Goal: Ask a question

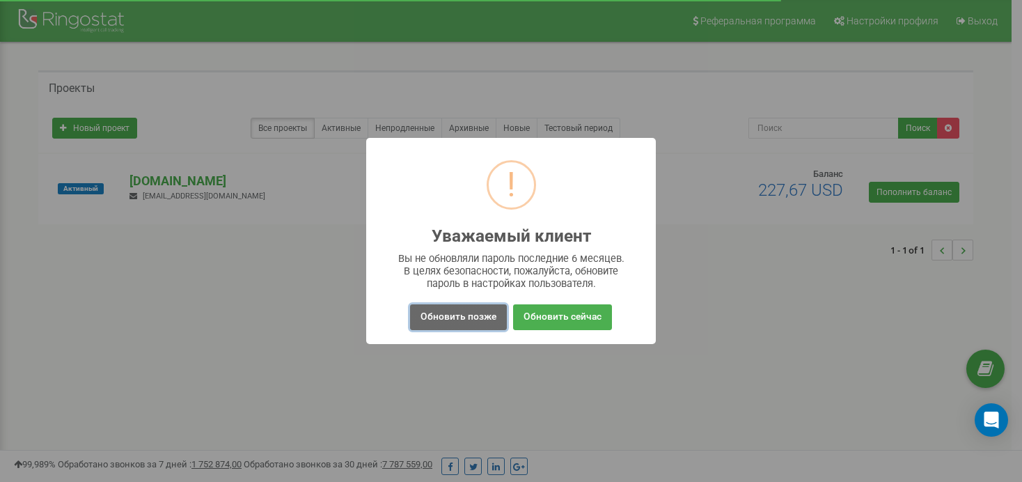
click at [459, 312] on button "Обновить позже" at bounding box center [458, 317] width 97 height 26
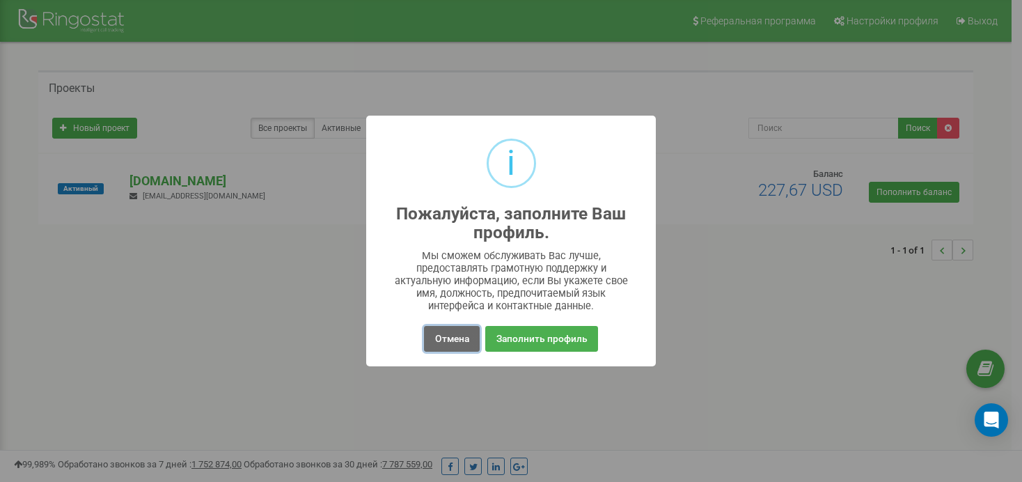
click at [456, 336] on button "Отмена" at bounding box center [451, 339] width 55 height 26
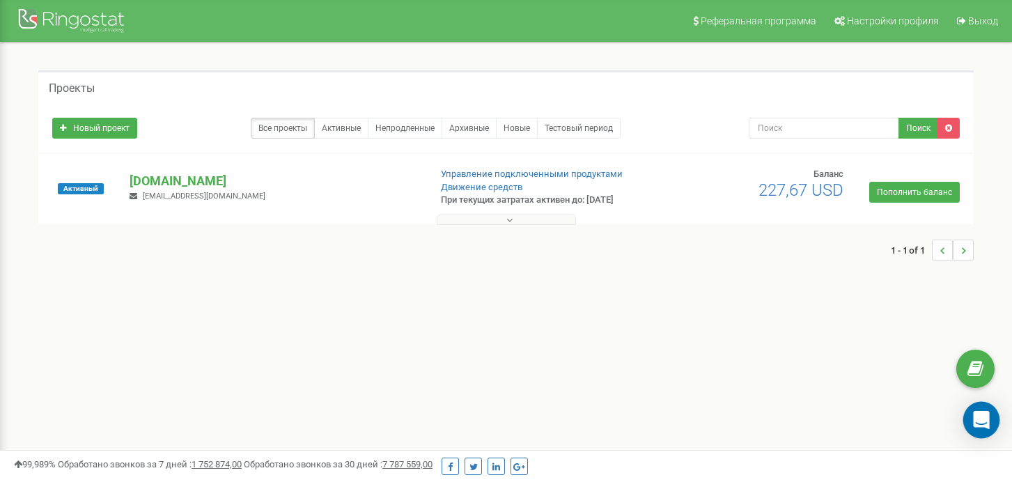
click at [985, 419] on icon "Open Intercom Messenger" at bounding box center [981, 420] width 16 height 18
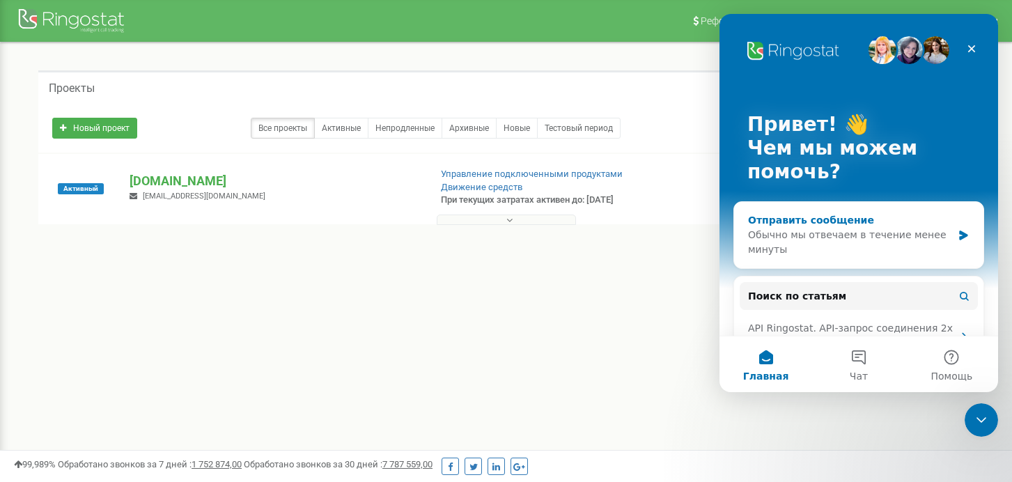
click at [862, 243] on div "Обычно мы отвечаем в течение менее минуты" at bounding box center [850, 242] width 204 height 29
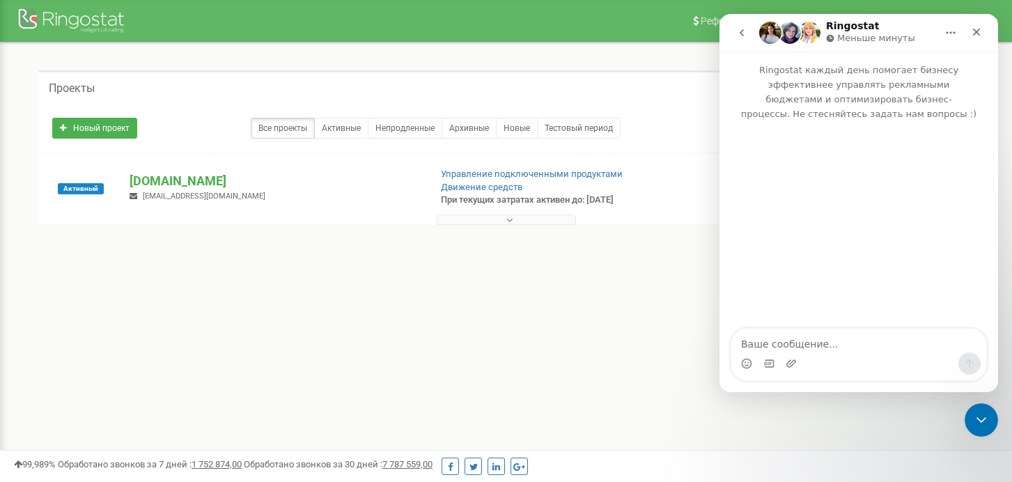
click at [834, 343] on textarea "Ваше сообщение..." at bounding box center [858, 341] width 255 height 24
type textarea "здравствуйте, подскажите, пожалуйста, контакт нашего менеджера"
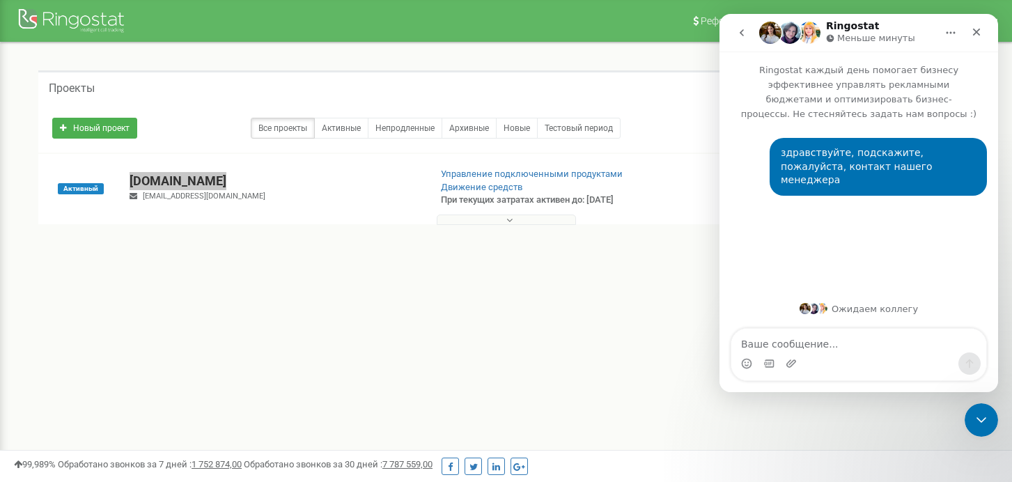
drag, startPoint x: 224, startPoint y: 179, endPoint x: 128, endPoint y: 187, distance: 96.5
click at [128, 187] on div "[DOMAIN_NAME] [EMAIL_ADDRESS][DOMAIN_NAME]" at bounding box center [273, 187] width 309 height 31
copy p "[DOMAIN_NAME]"
click at [847, 341] on textarea "Ваше сообщение..." at bounding box center [858, 341] width 255 height 24
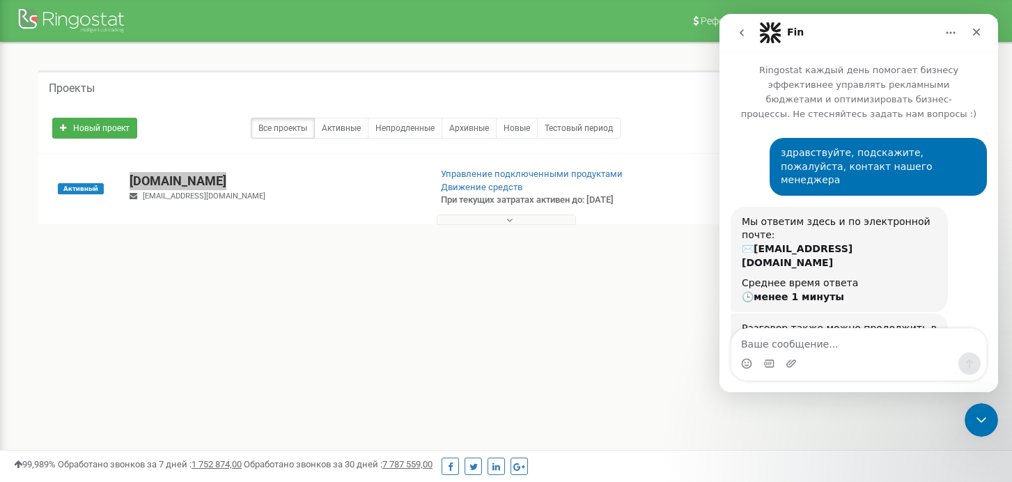
type textarea "[EMAIL_ADDRESS][DOMAIN_NAME] &7ik94y8N"
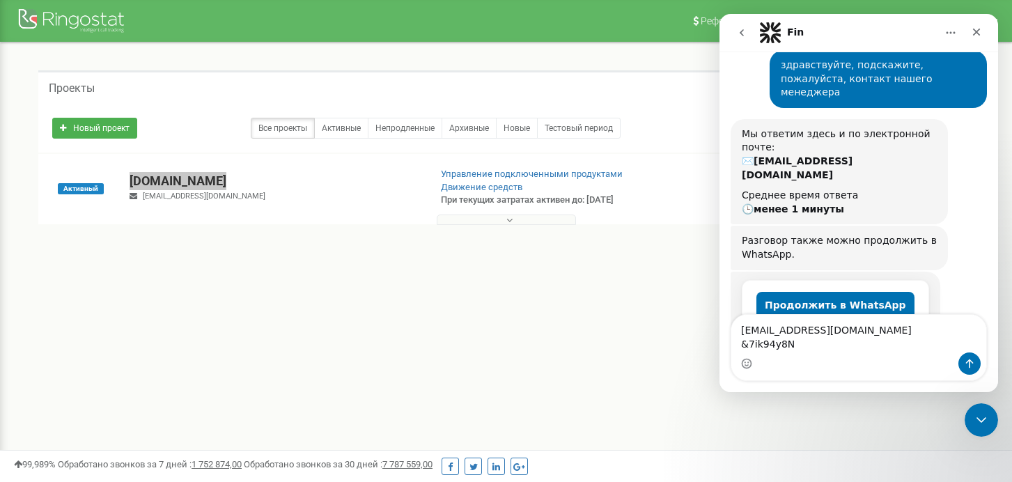
scroll to position [98, 0]
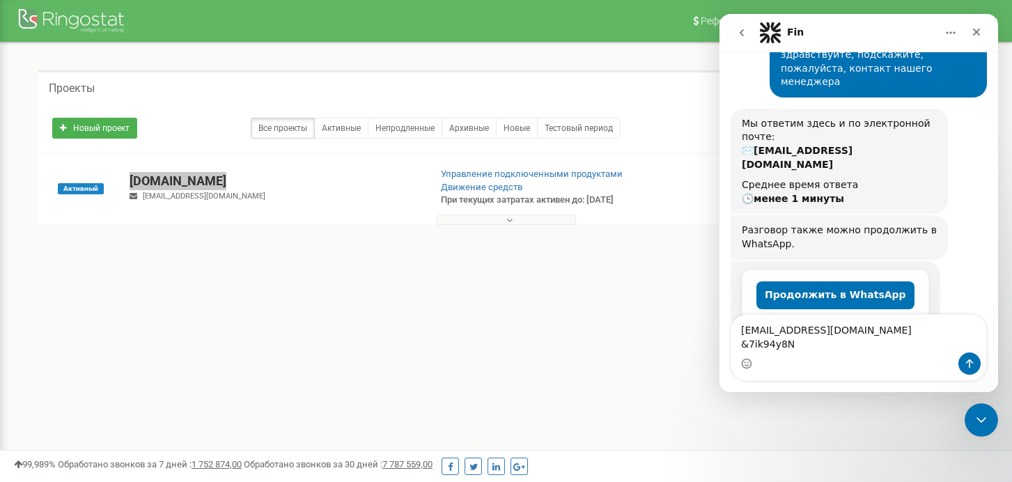
drag, startPoint x: 849, startPoint y: 341, endPoint x: 686, endPoint y: 301, distance: 167.7
click html "Fin Ringostat каждый день помогает бизнесу эффективнее управлять рекламными бюд…"
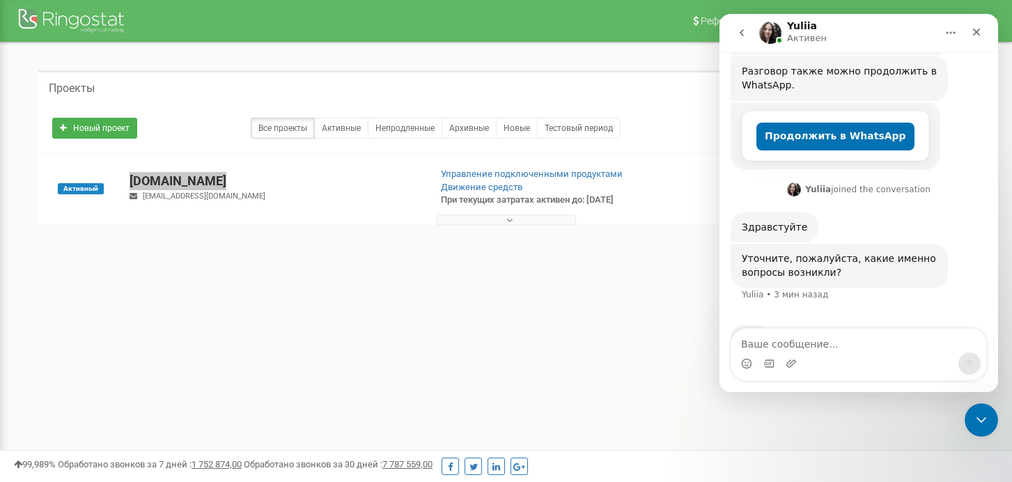
scroll to position [203, 0]
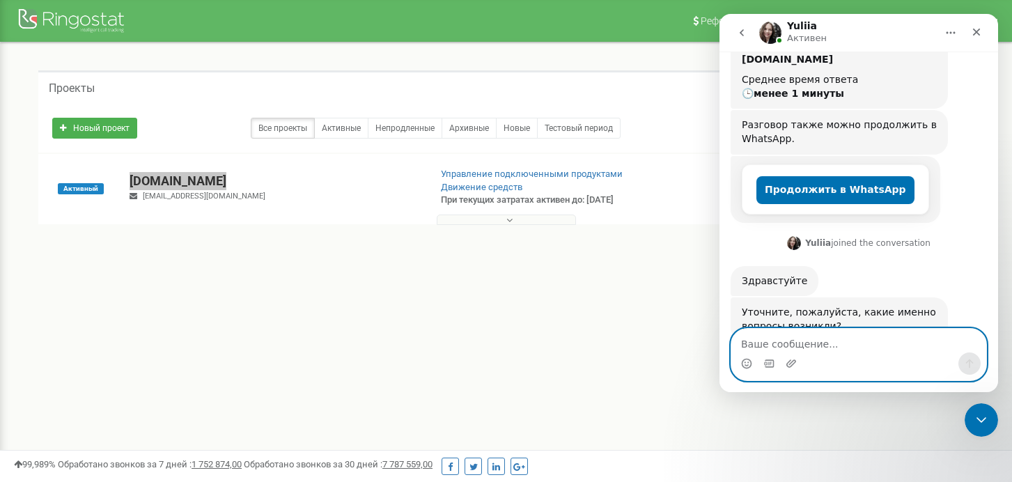
click at [854, 333] on textarea "Ваше сообщение..." at bounding box center [858, 341] width 255 height 24
click at [850, 339] on textarea "Ваше сообщение..." at bounding box center [858, 341] width 255 height 24
click at [850, 340] on textarea "Ваше сообщение..." at bounding box center [858, 341] width 255 height 24
type textarea "по вопросу доп настройки"
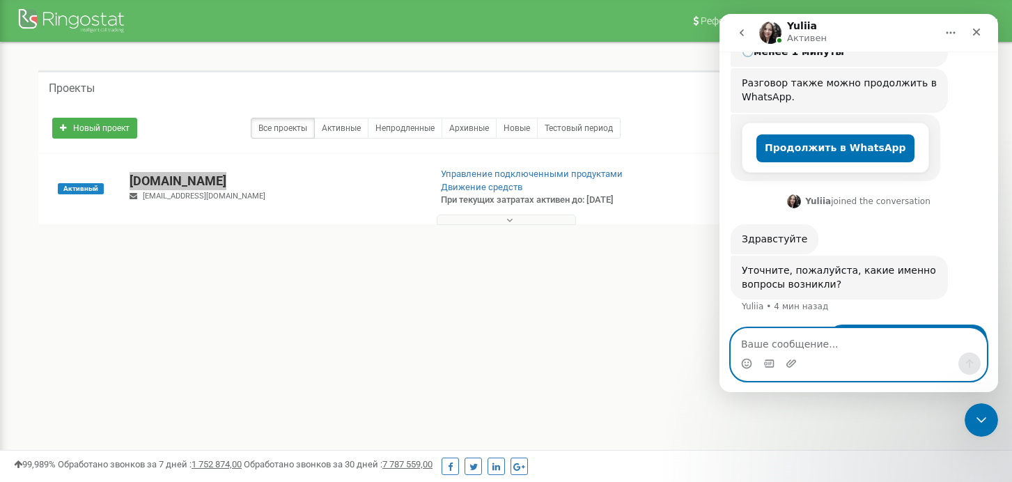
scroll to position [299, 0]
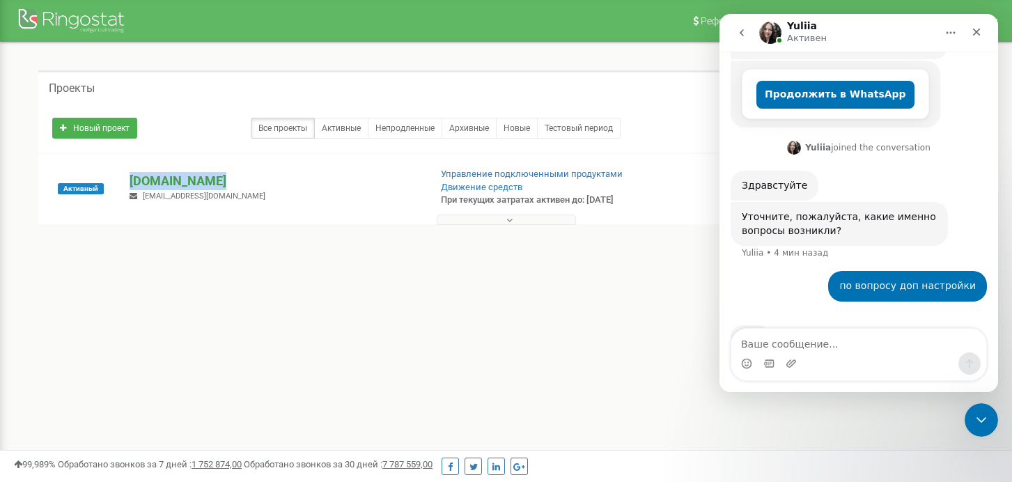
click at [177, 172] on p "[DOMAIN_NAME]" at bounding box center [274, 181] width 288 height 18
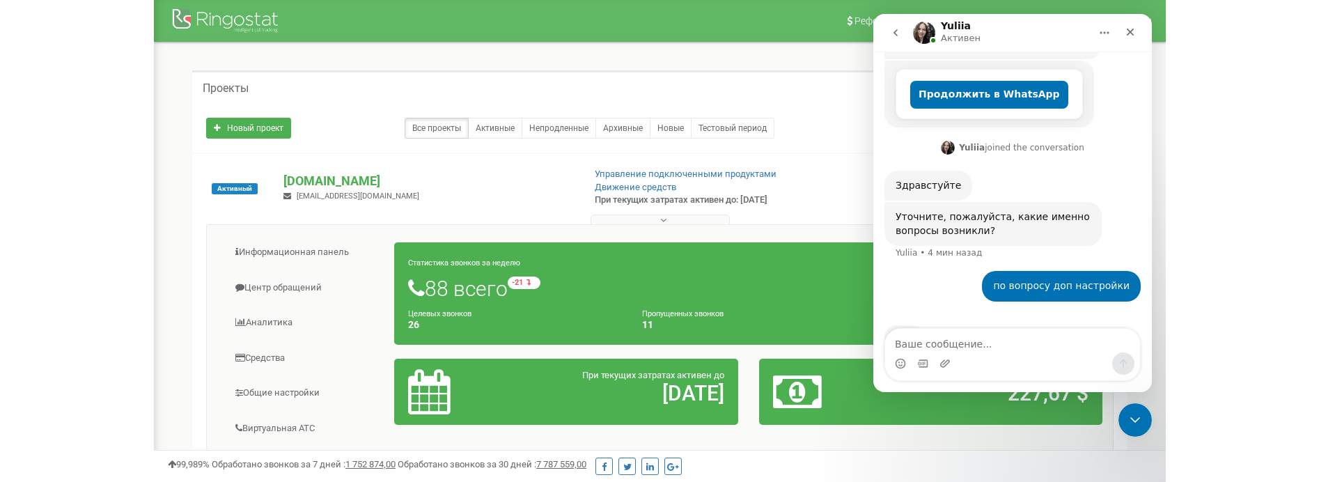
scroll to position [209, 0]
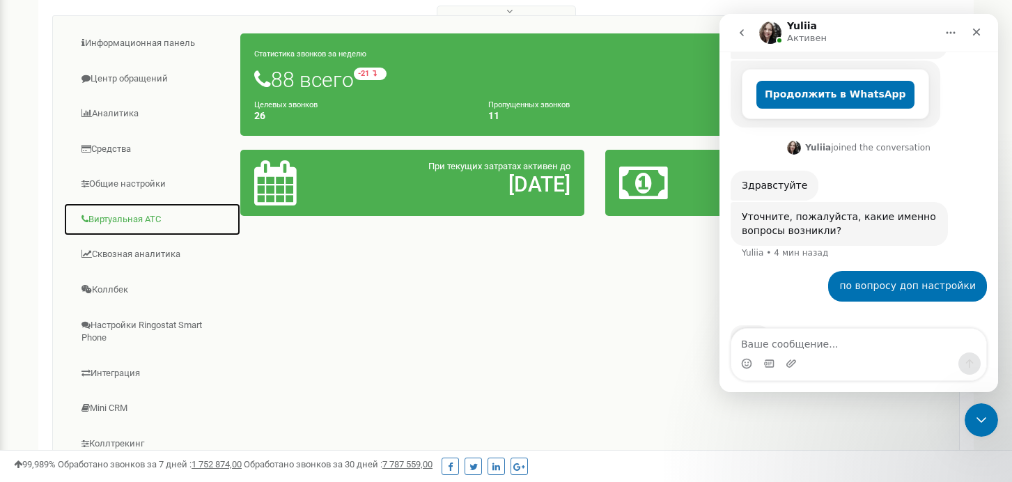
click at [152, 215] on link "Виртуальная АТС" at bounding box center [152, 220] width 178 height 34
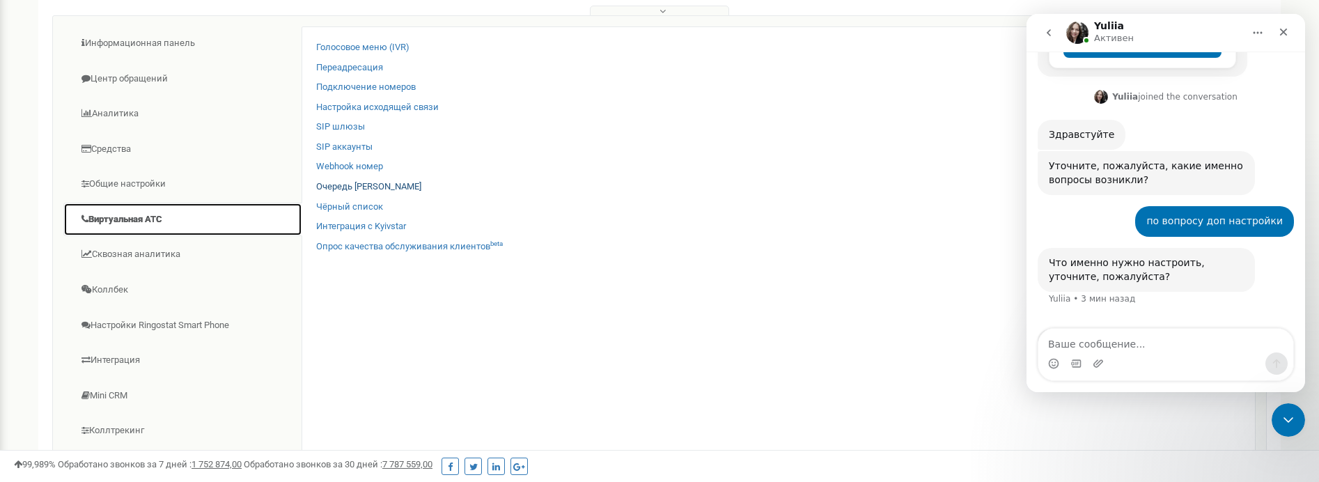
scroll to position [354, 0]
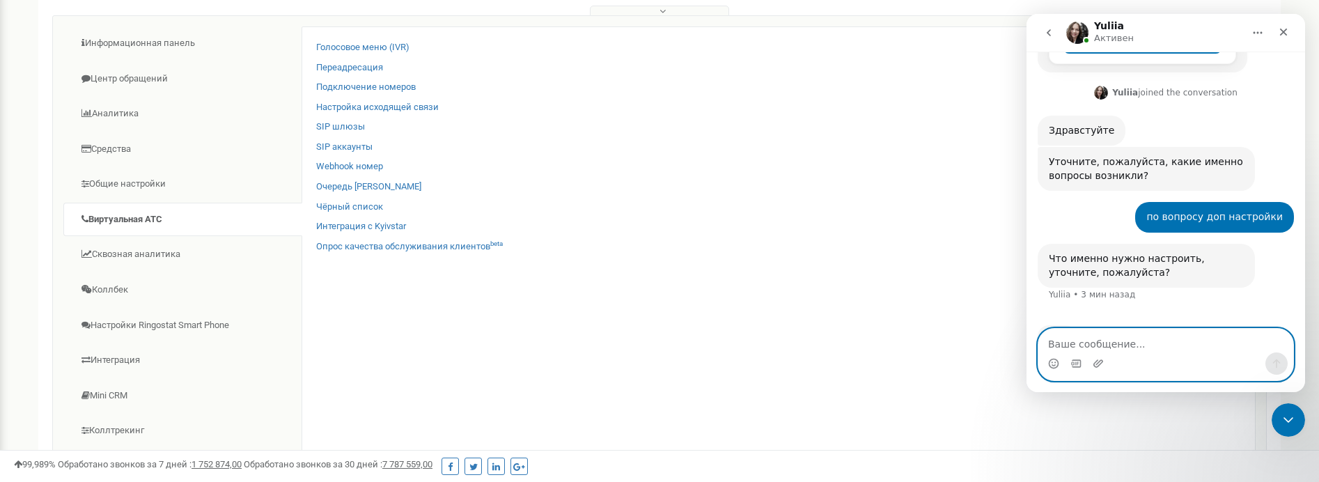
click at [1022, 338] on textarea "Ваше сообщение..." at bounding box center [1165, 341] width 255 height 24
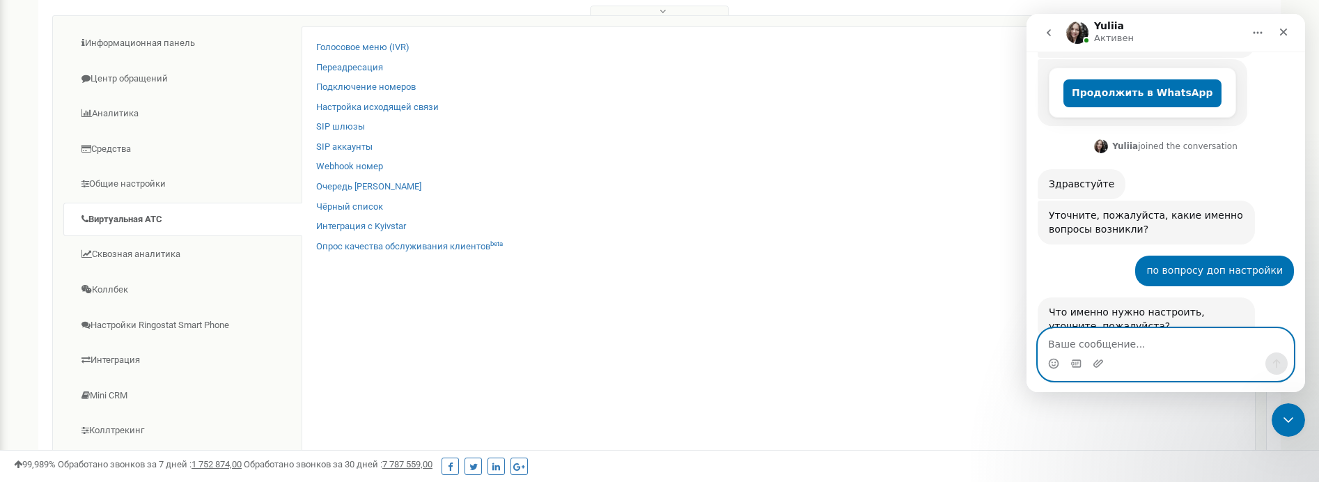
click at [1022, 338] on textarea "Ваше сообщение..." at bounding box center [1165, 341] width 255 height 24
type textarea "я чуть позже напишу"
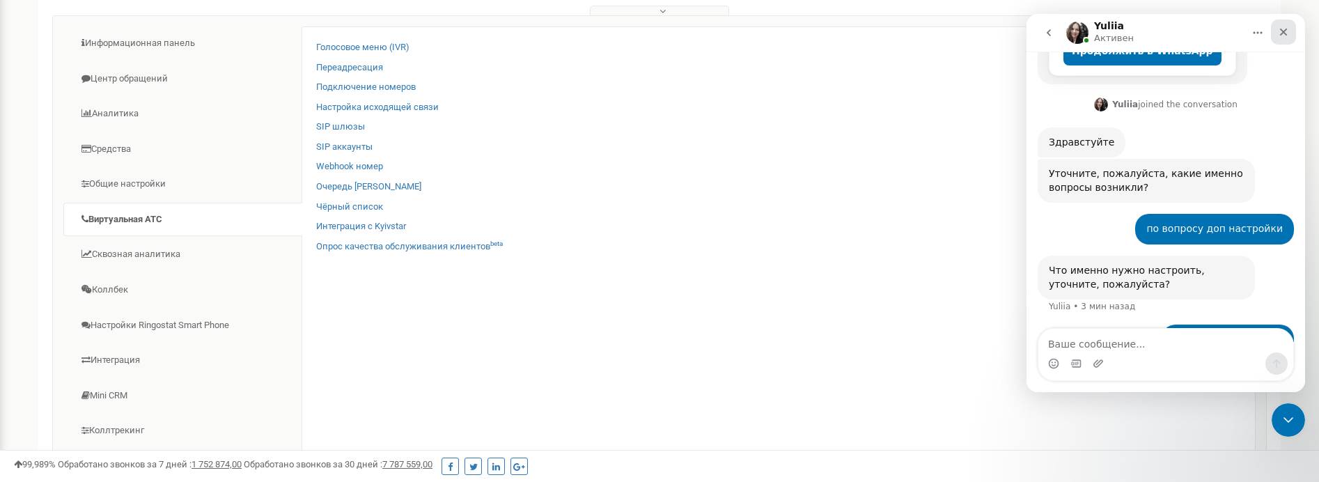
click at [1022, 28] on icon "Закрыть" at bounding box center [1283, 31] width 11 height 11
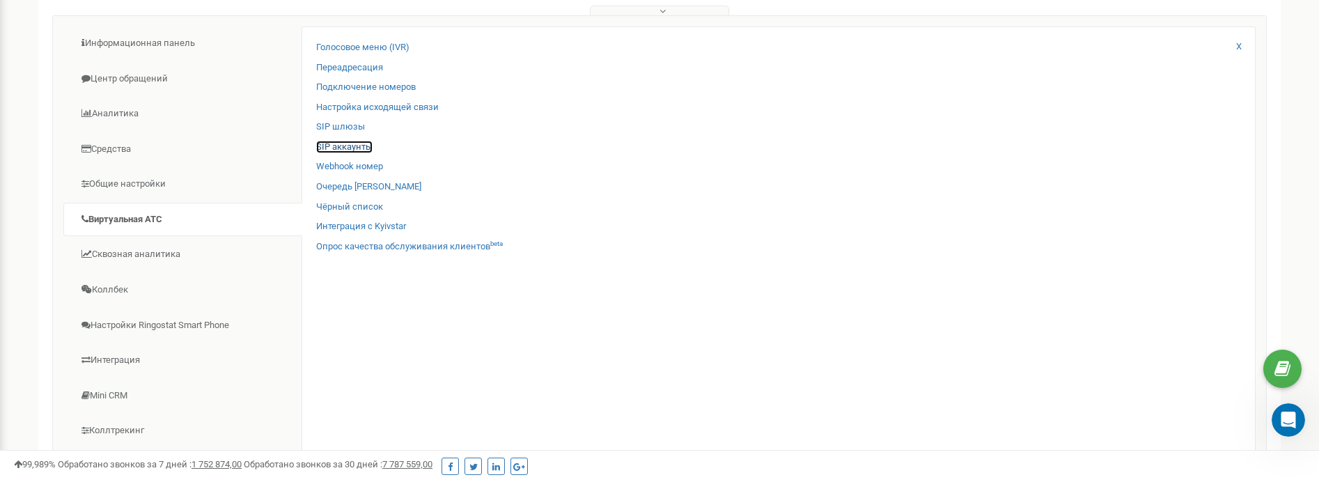
click at [341, 147] on link "SIP аккаунты" at bounding box center [344, 147] width 56 height 13
